Goal: Transaction & Acquisition: Download file/media

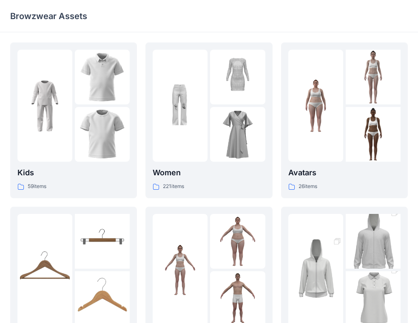
click at [187, 42] on div "Kids 59 items Hangers 6 items Meshcapade Animated Avatars 8 items Women 221 ite…" at bounding box center [209, 291] width 418 height 519
click at [239, 135] on img at bounding box center [237, 134] width 55 height 55
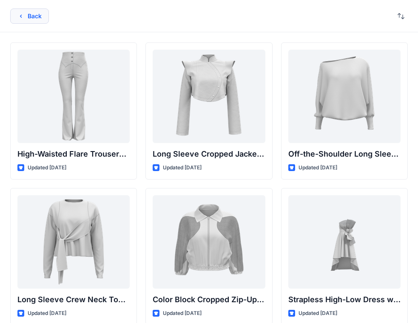
click at [22, 15] on icon "button" at bounding box center [20, 16] width 7 height 7
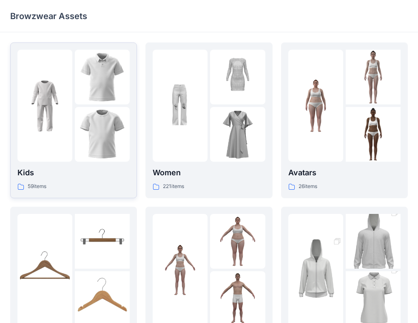
click at [46, 122] on img at bounding box center [44, 106] width 55 height 55
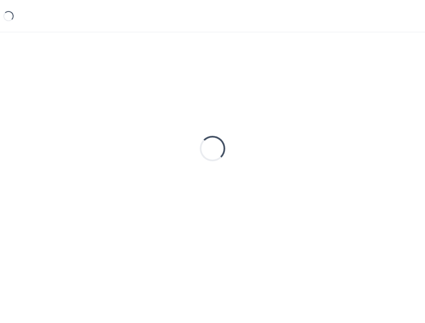
click at [46, 122] on div "Loading..." at bounding box center [212, 149] width 405 height 213
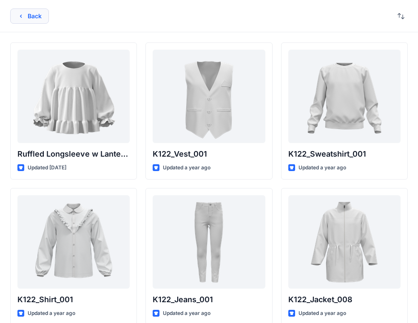
click at [31, 14] on button "Back" at bounding box center [29, 16] width 39 height 15
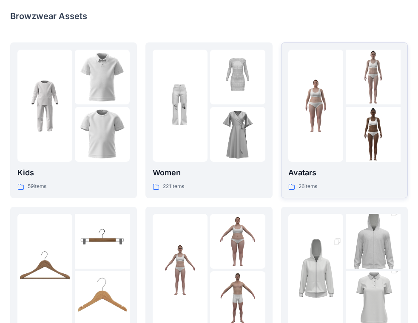
click at [317, 122] on img at bounding box center [315, 106] width 55 height 55
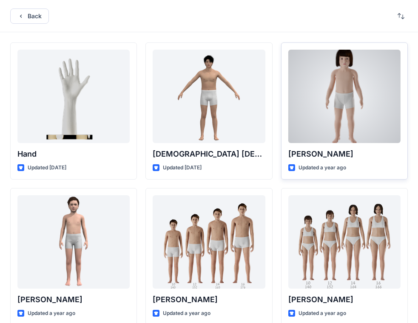
click at [322, 106] on div at bounding box center [344, 97] width 112 height 94
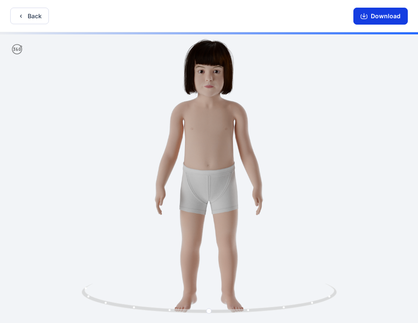
click at [389, 17] on button "Download" at bounding box center [380, 16] width 54 height 17
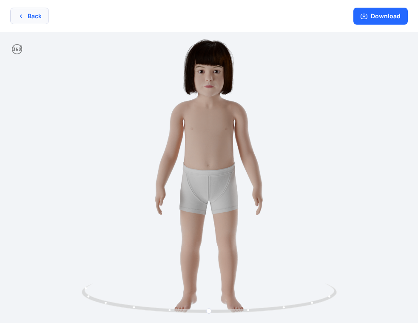
click at [15, 21] on button "Back" at bounding box center [29, 16] width 39 height 17
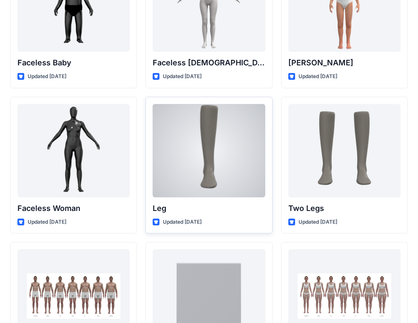
scroll to position [589, 0]
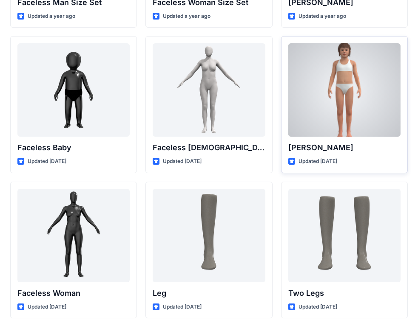
click at [330, 105] on div at bounding box center [344, 90] width 112 height 94
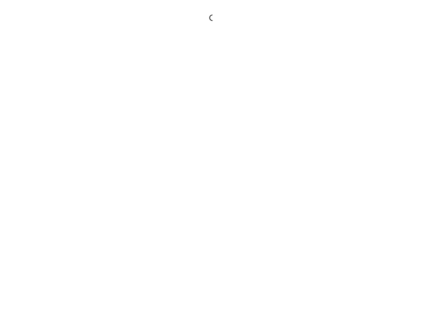
click at [330, 105] on div at bounding box center [212, 161] width 425 height 323
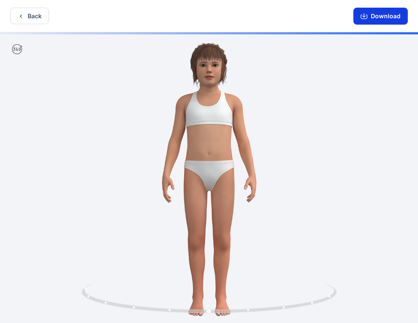
click at [367, 17] on icon "button" at bounding box center [363, 16] width 7 height 7
click at [386, 17] on button "Download" at bounding box center [380, 16] width 54 height 17
click at [377, 17] on button "Download" at bounding box center [380, 16] width 54 height 17
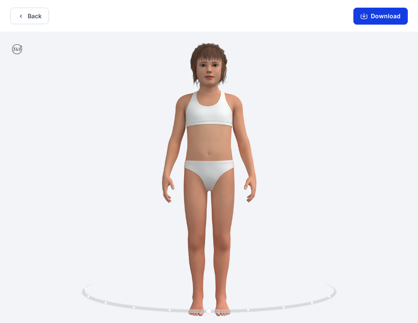
click at [385, 22] on button "Download" at bounding box center [380, 16] width 54 height 17
click at [32, 13] on button "Back" at bounding box center [29, 16] width 39 height 17
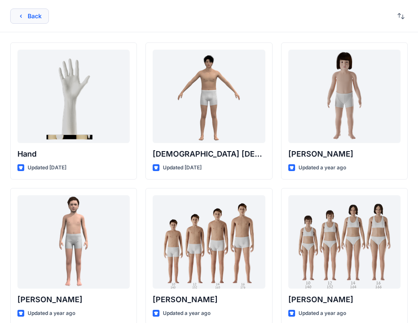
click at [23, 11] on button "Back" at bounding box center [29, 16] width 39 height 15
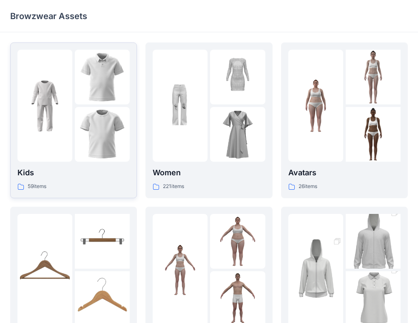
click at [61, 107] on img at bounding box center [44, 106] width 55 height 55
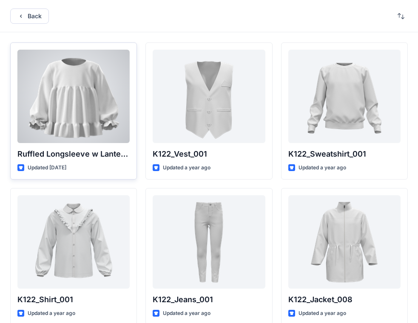
click at [91, 113] on div at bounding box center [73, 97] width 112 height 94
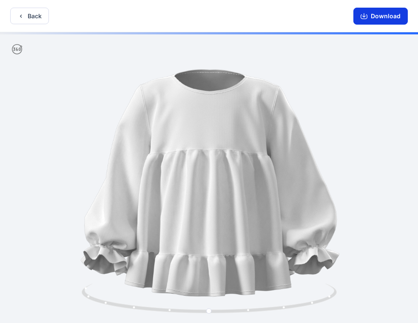
click at [375, 20] on button "Download" at bounding box center [380, 16] width 54 height 17
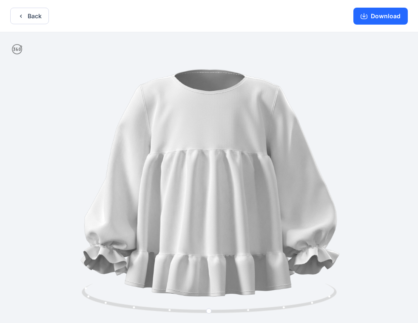
click at [387, 17] on button "Download" at bounding box center [380, 16] width 54 height 17
